Goal: Transaction & Acquisition: Purchase product/service

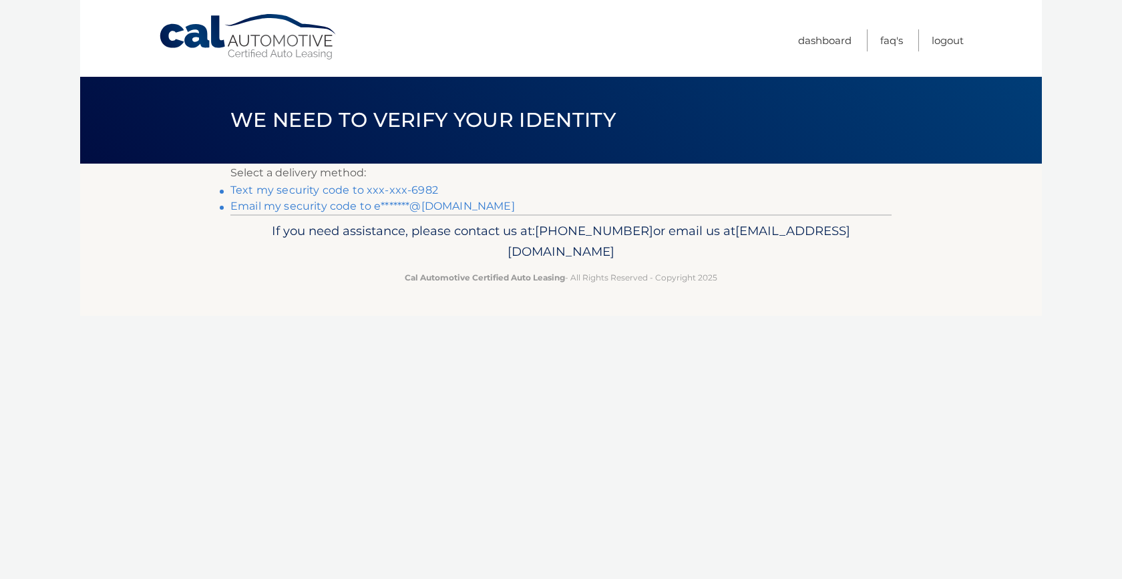
click at [241, 203] on link "Email my security code to e*******@icloud.com" at bounding box center [372, 206] width 285 height 13
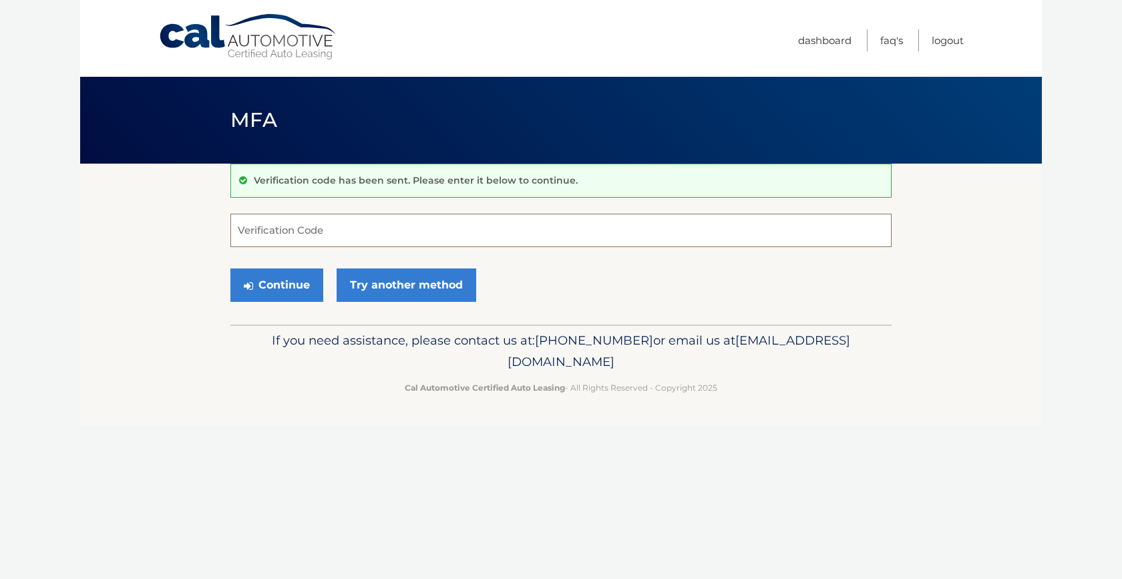
click at [285, 229] on input "Verification Code" at bounding box center [560, 230] width 661 height 33
type input "435236"
click at [281, 279] on button "Continue" at bounding box center [276, 285] width 93 height 33
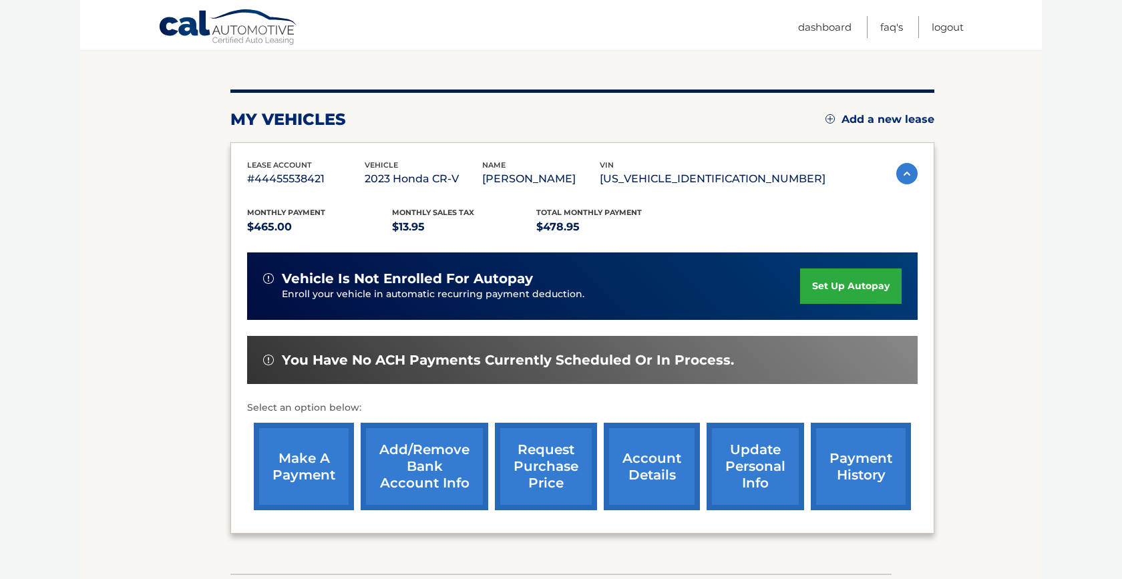
scroll to position [136, 0]
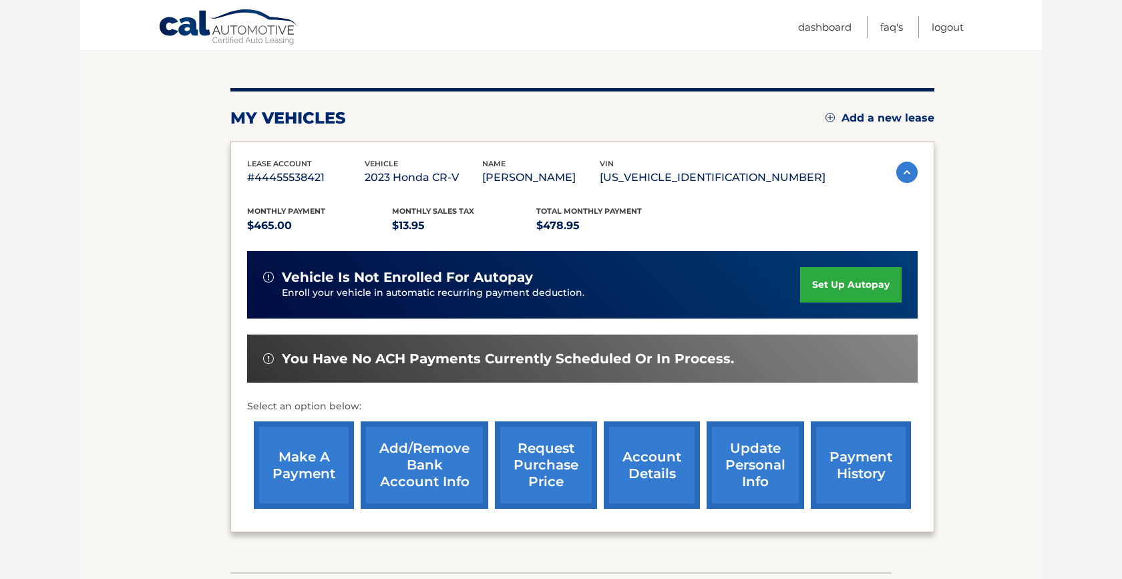
click at [301, 444] on link "make a payment" at bounding box center [304, 466] width 100 height 88
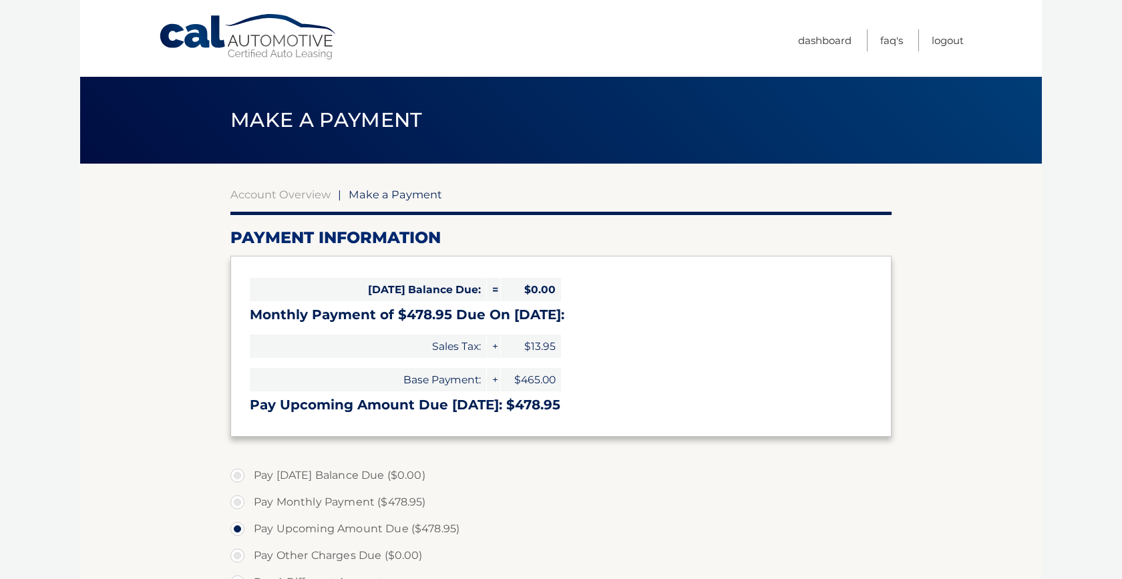
select select "OGY1NmM2M2QtODRlNC00ZjZhLWIxYzItMzQ4YzRjNTVjMmE4"
click at [239, 500] on label "Pay Monthly Payment ($478.95)" at bounding box center [560, 502] width 661 height 27
click at [239, 500] on input "Pay Monthly Payment ($478.95)" at bounding box center [242, 499] width 13 height 21
radio input "true"
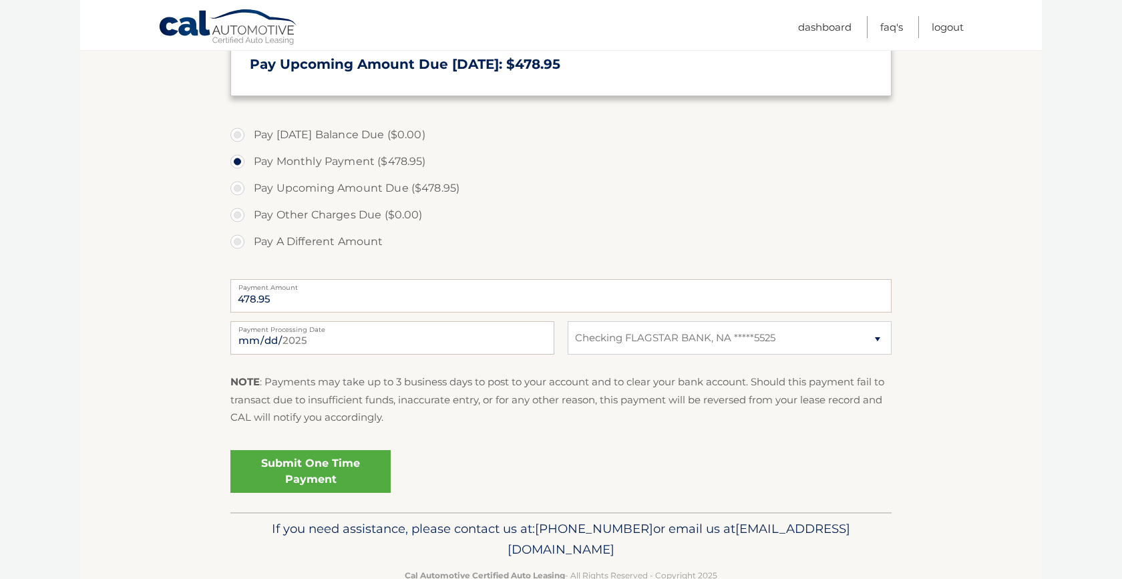
scroll to position [341, 0]
click at [307, 472] on link "Submit One Time Payment" at bounding box center [310, 471] width 160 height 43
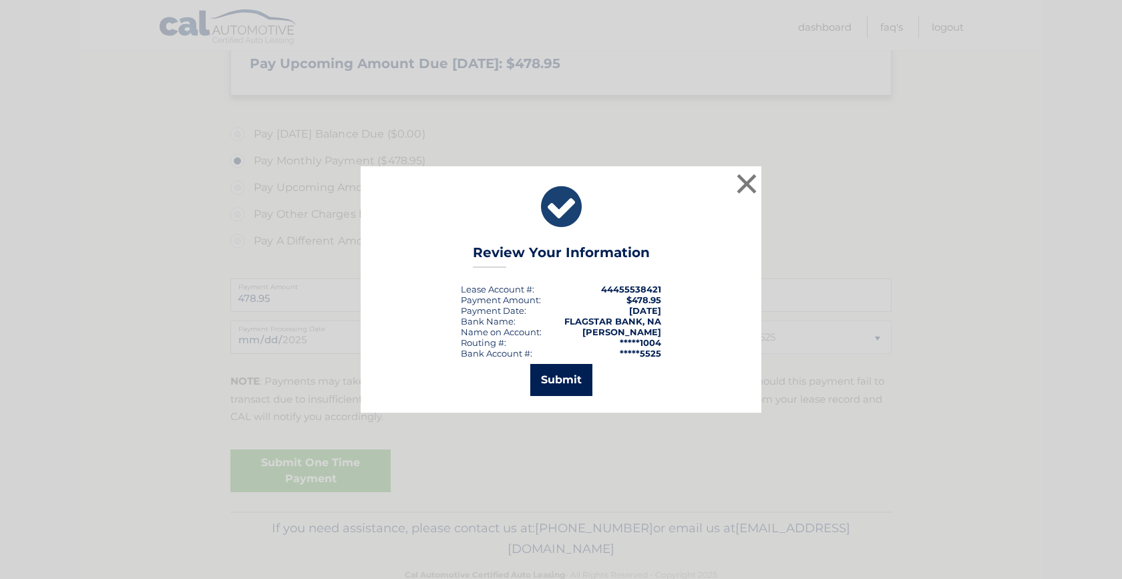
click at [563, 376] on button "Submit" at bounding box center [561, 380] width 62 height 32
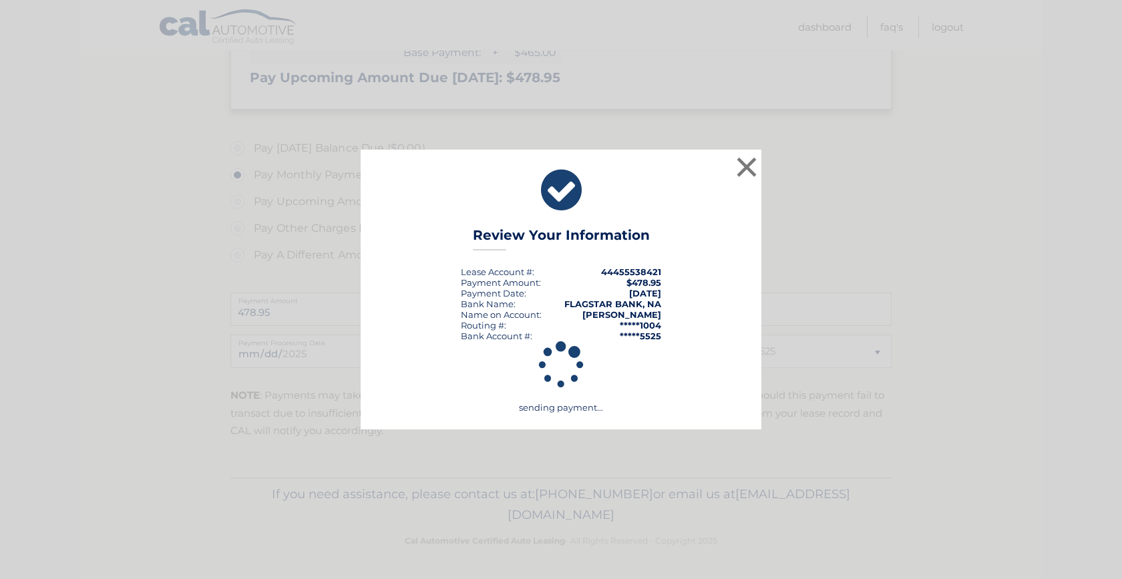
scroll to position [324, 0]
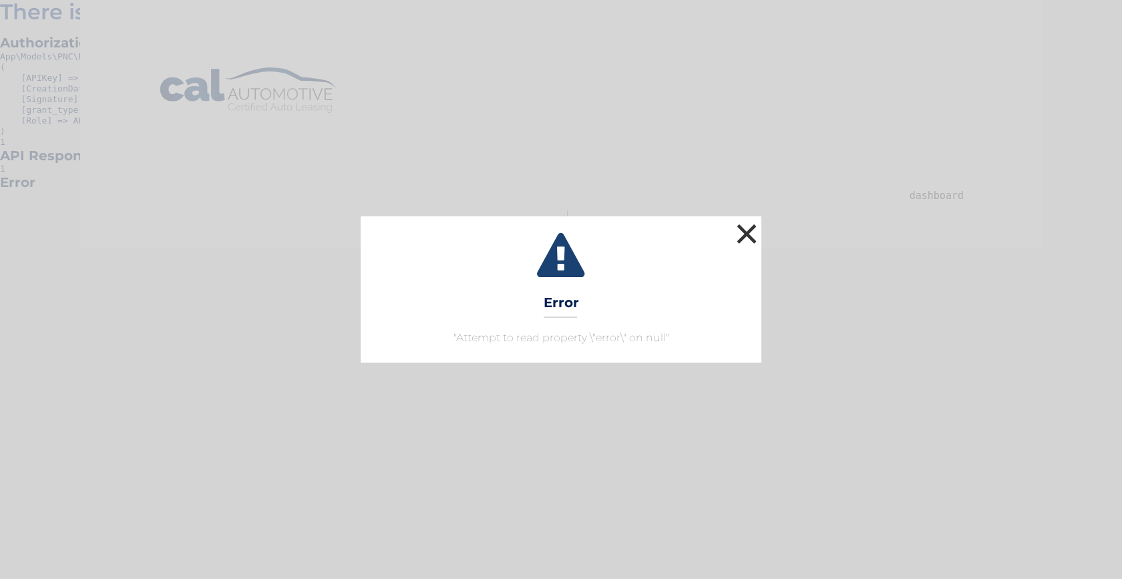
click at [748, 237] on button "×" at bounding box center [747, 233] width 27 height 27
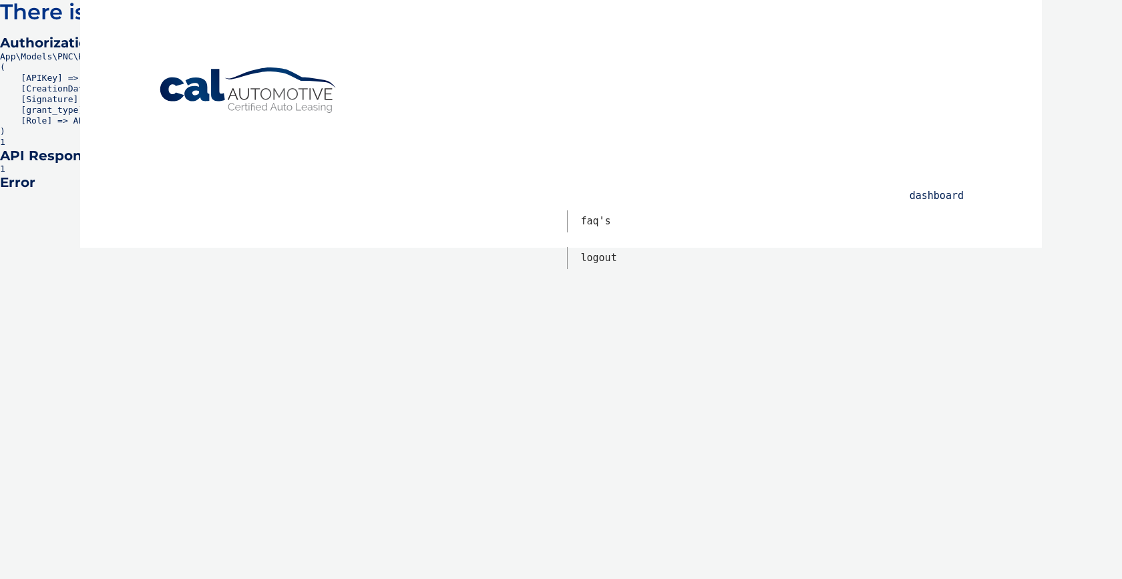
click at [949, 194] on link "Dashboard" at bounding box center [937, 196] width 54 height 22
drag, startPoint x: 0, startPoint y: 0, endPoint x: 1099, endPoint y: 60, distance: 1100.6
click at [1099, 60] on pre "App\Models\PNC\Requests\AuthorizationPostRequest Object ( [APIKey] => 36707d25-…" at bounding box center [561, 99] width 1122 height 96
click at [951, 194] on link "Dashboard" at bounding box center [937, 196] width 54 height 22
drag, startPoint x: 640, startPoint y: 206, endPoint x: 673, endPoint y: 254, distance: 58.2
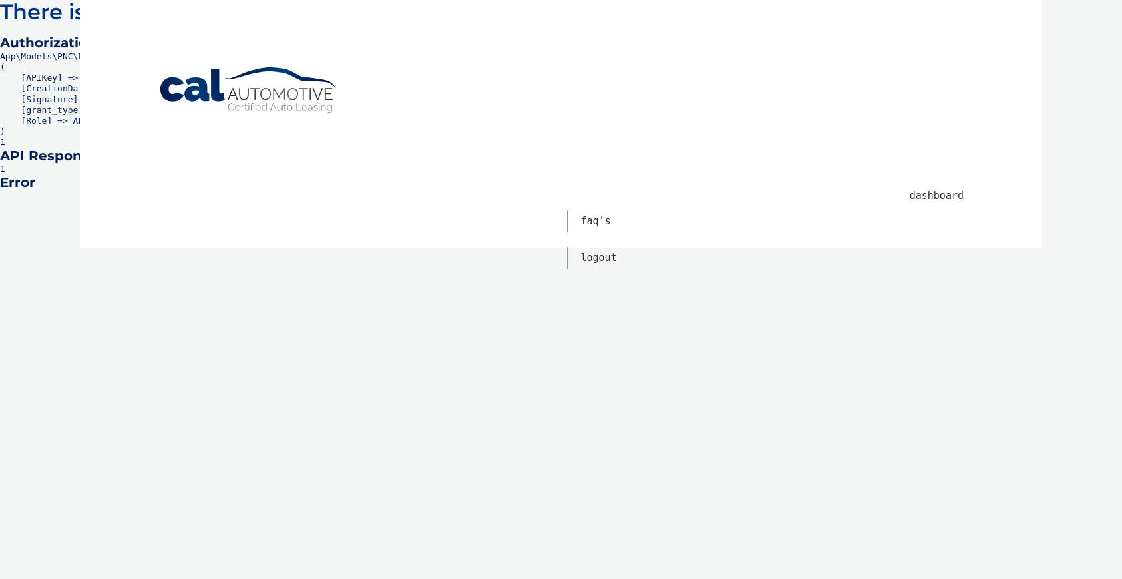
click at [669, 260] on ul "Dashboard FAQ's Logout" at bounding box center [665, 220] width 598 height 120
click at [601, 259] on link "Logout" at bounding box center [599, 258] width 36 height 22
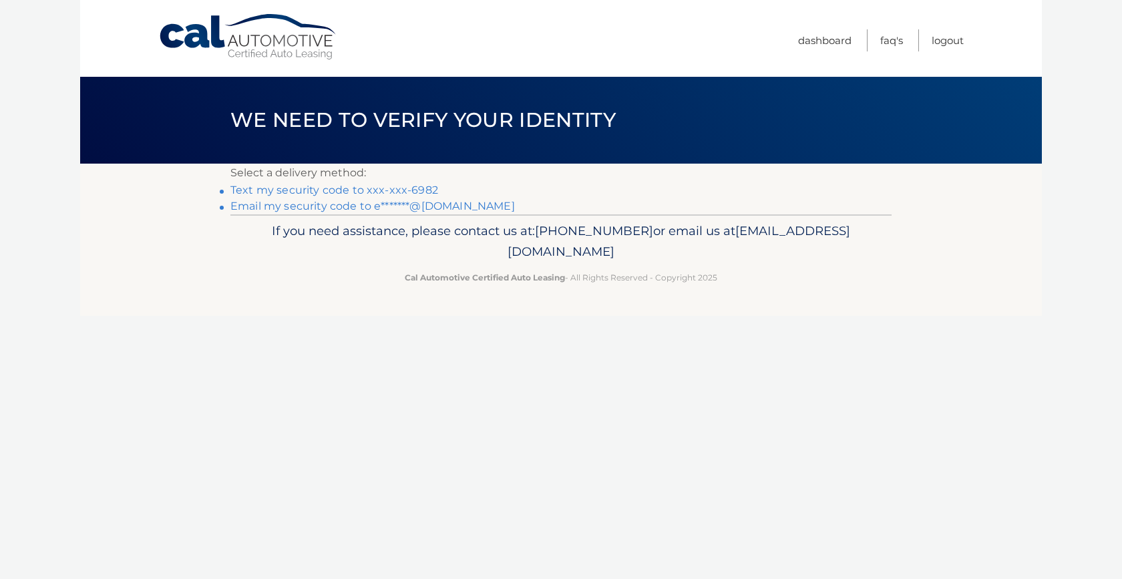
click at [230, 208] on li "Email my security code to e*******@[DOMAIN_NAME]" at bounding box center [560, 206] width 661 height 16
click at [230, 206] on li "Email my security code to e*******@[DOMAIN_NAME]" at bounding box center [560, 206] width 661 height 16
click at [230, 205] on li "Email my security code to e*******@[DOMAIN_NAME]" at bounding box center [560, 206] width 661 height 16
click at [220, 204] on section "Select a delivery method: Text my security code to xxx-xxx-6982 Email my securi…" at bounding box center [561, 189] width 962 height 51
click at [220, 203] on section "Select a delivery method: Text my security code to xxx-xxx-6982 Email my securi…" at bounding box center [561, 189] width 962 height 51
